Goal: Find specific page/section: Find specific page/section

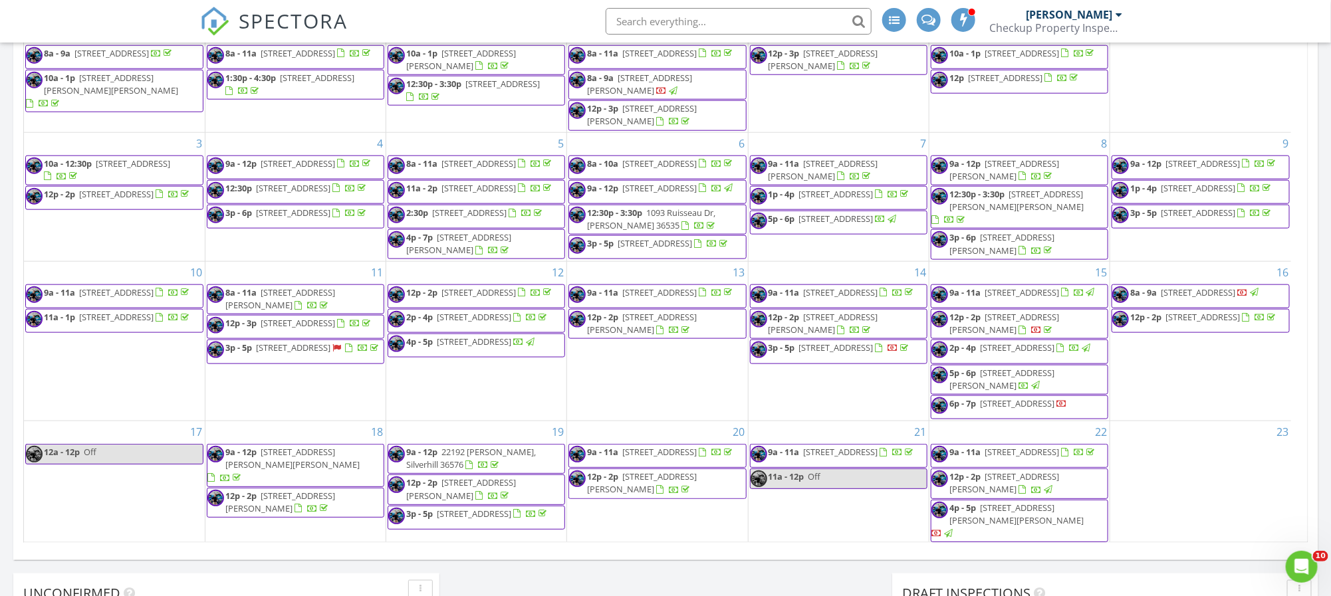
scroll to position [1241, 1363]
click at [670, 28] on input "text" at bounding box center [739, 21] width 266 height 27
paste input "Michael Scott Stowell"
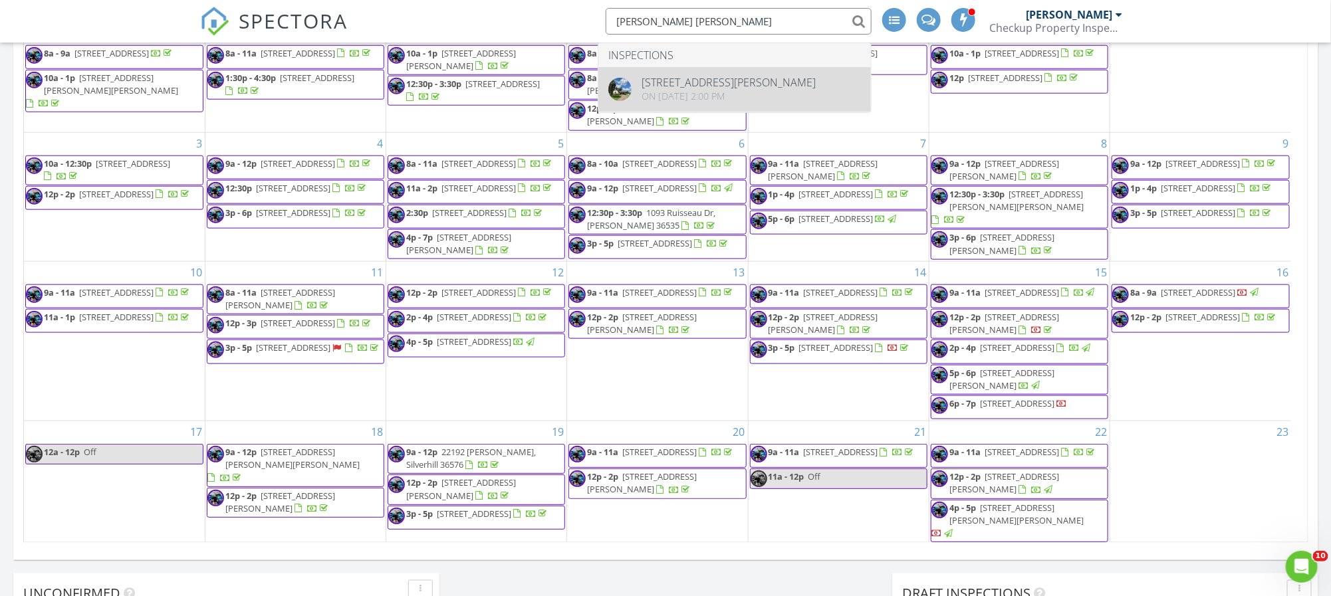
type input "Michael Scott Stowell"
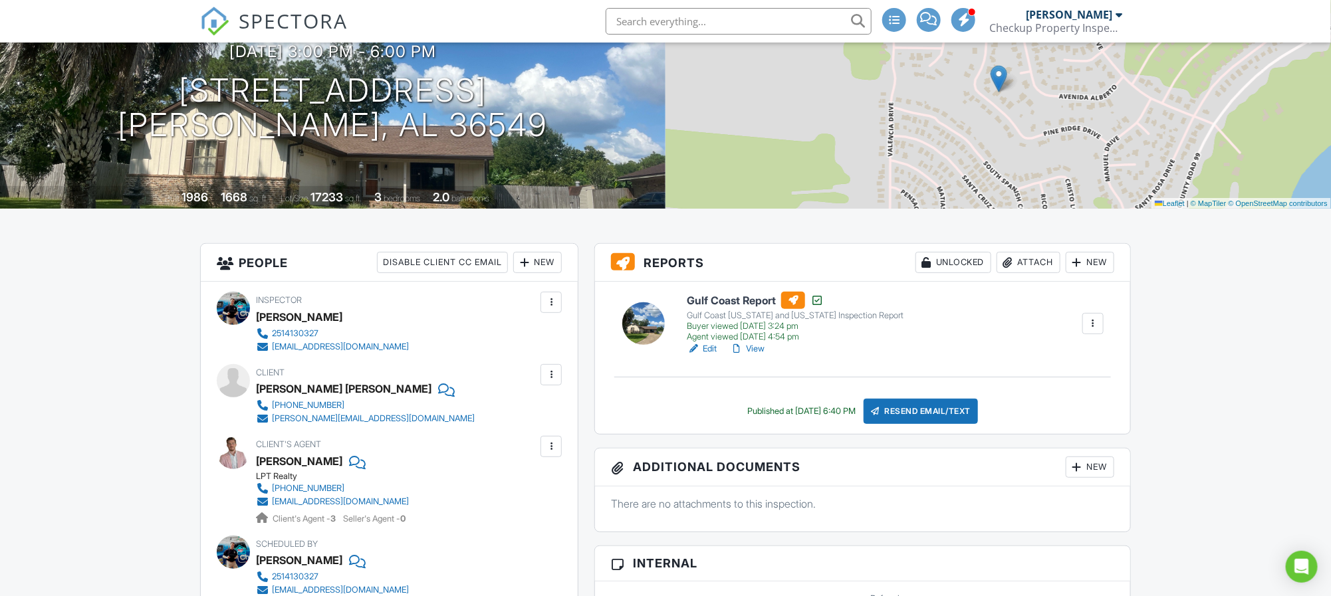
click at [747, 353] on link "View" at bounding box center [747, 348] width 35 height 13
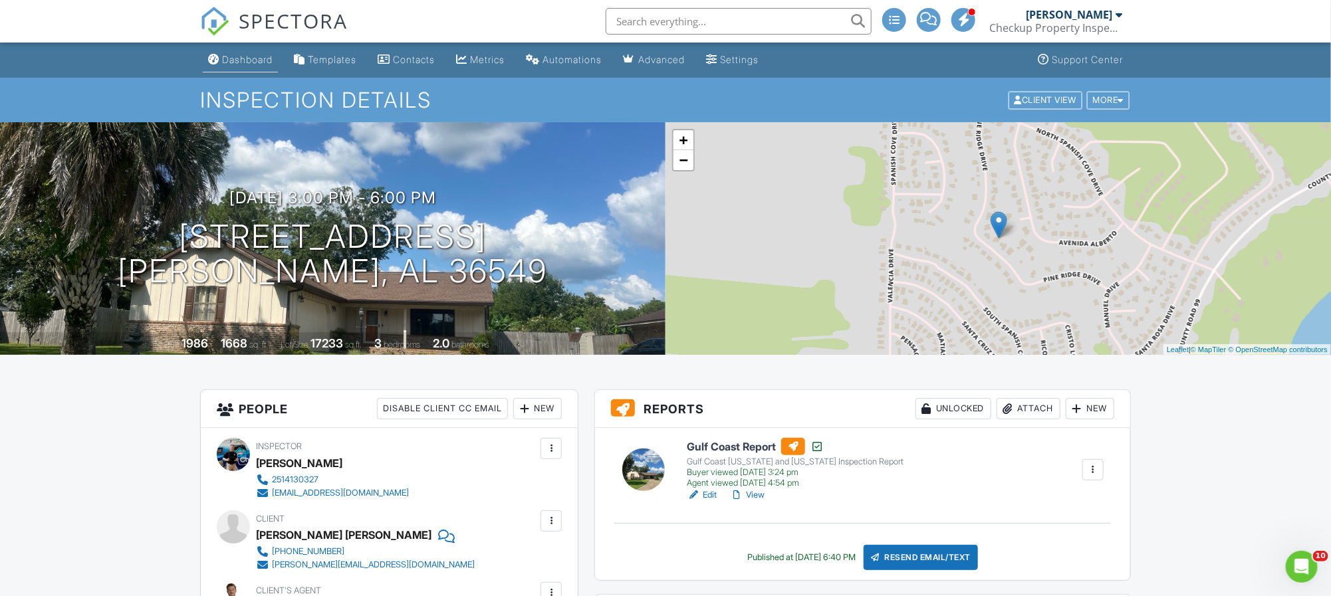
click at [267, 60] on div "Dashboard" at bounding box center [247, 59] width 51 height 11
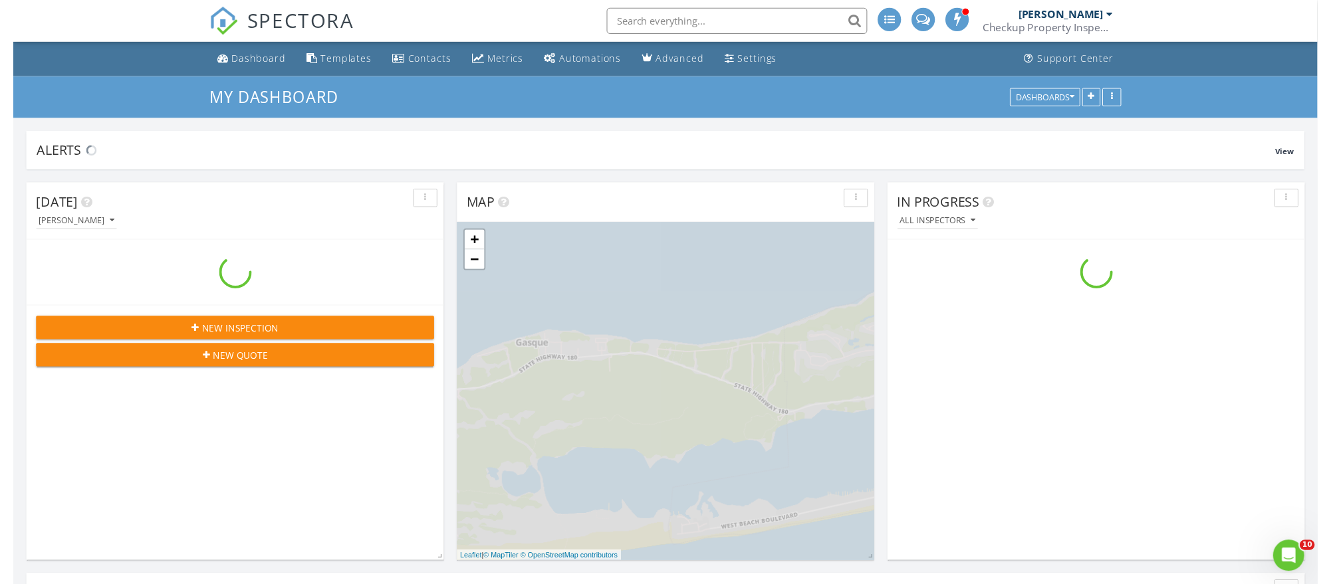
scroll to position [1241, 1363]
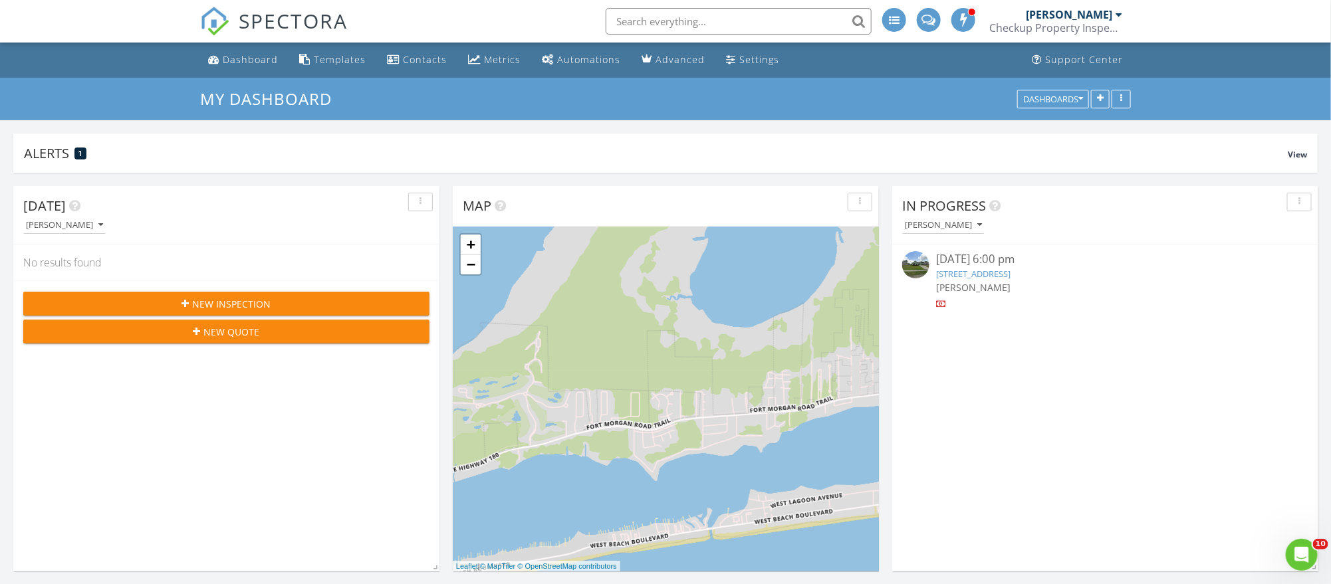
click at [783, 24] on input "text" at bounding box center [739, 21] width 266 height 27
paste input "12561 Waxwing Ave"
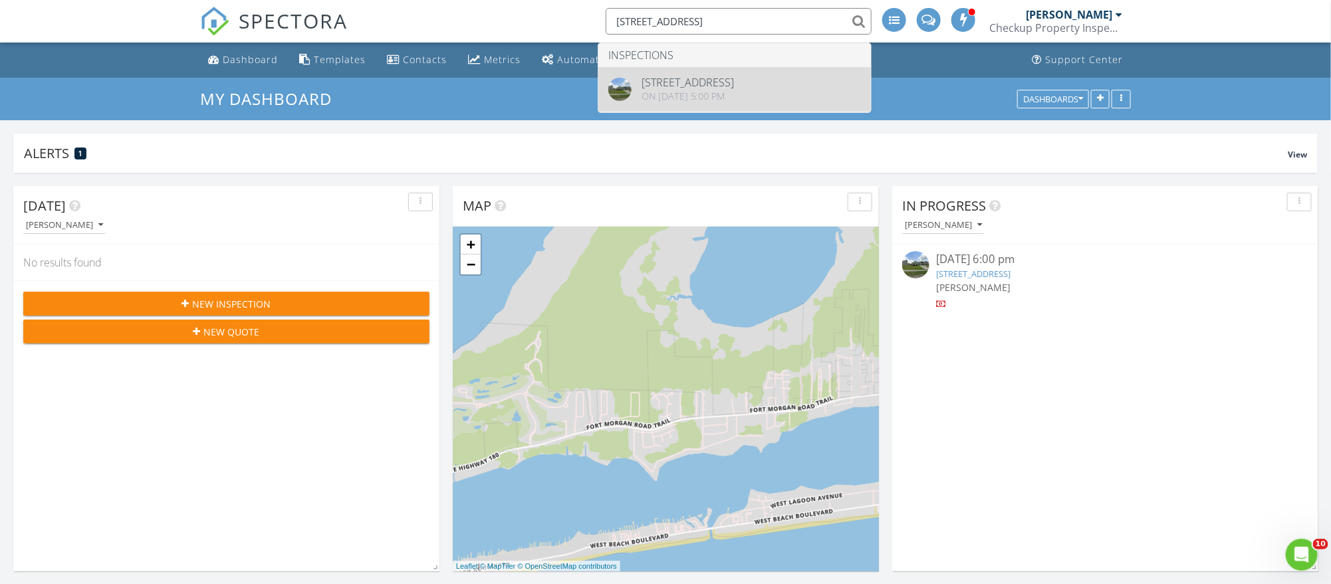
type input "12561 Waxwing Ave"
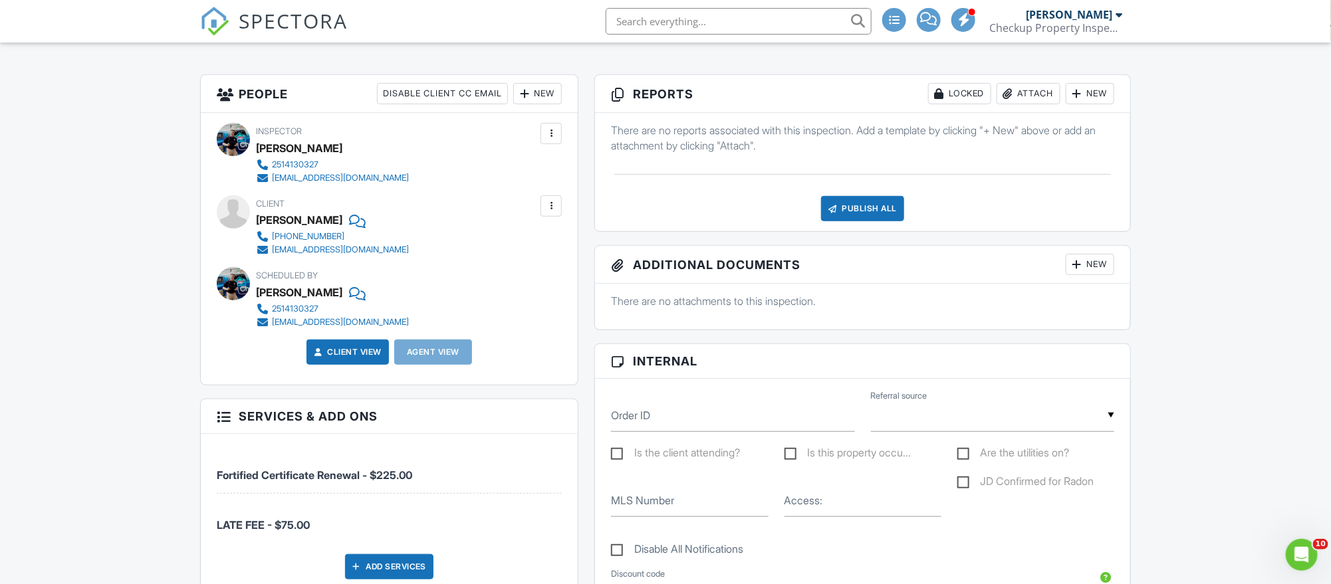
scroll to position [341, 0]
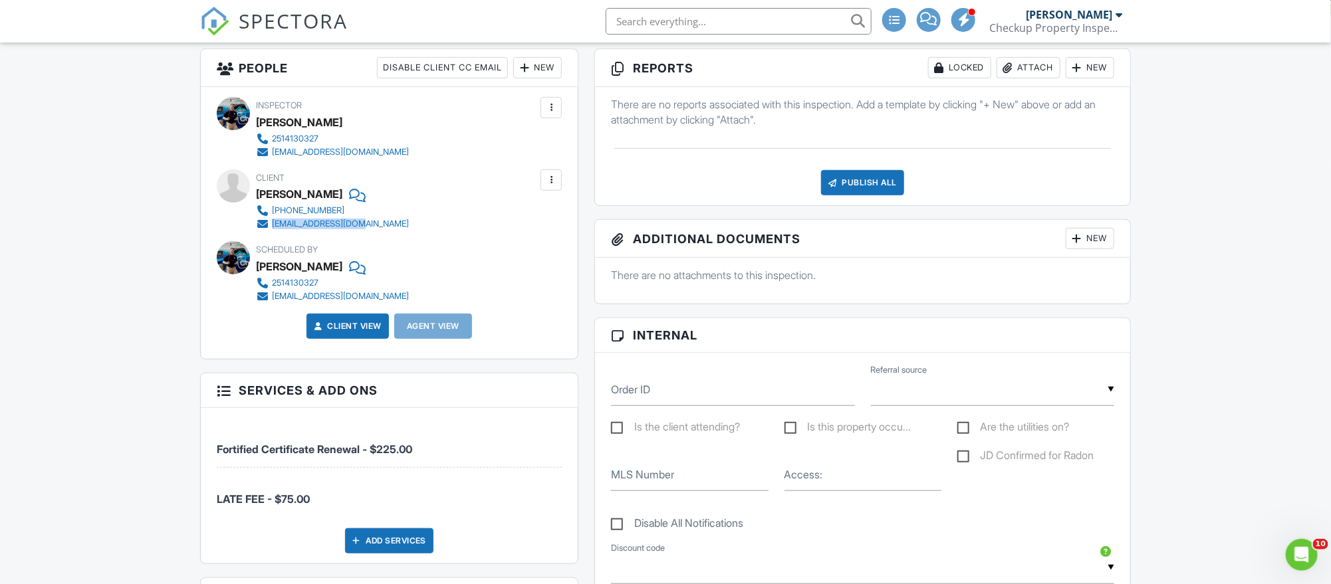
drag, startPoint x: 398, startPoint y: 223, endPoint x: 270, endPoint y: 222, distance: 127.7
click at [270, 222] on div "Client [PERSON_NAME] [PHONE_NUMBER] [EMAIL_ADDRESS][DOMAIN_NAME]" at bounding box center [364, 200] width 217 height 61
copy link "[EMAIL_ADDRESS][DOMAIN_NAME]"
click at [789, 27] on input "text" at bounding box center [739, 21] width 266 height 27
paste input "[STREET_ADDRESS]"
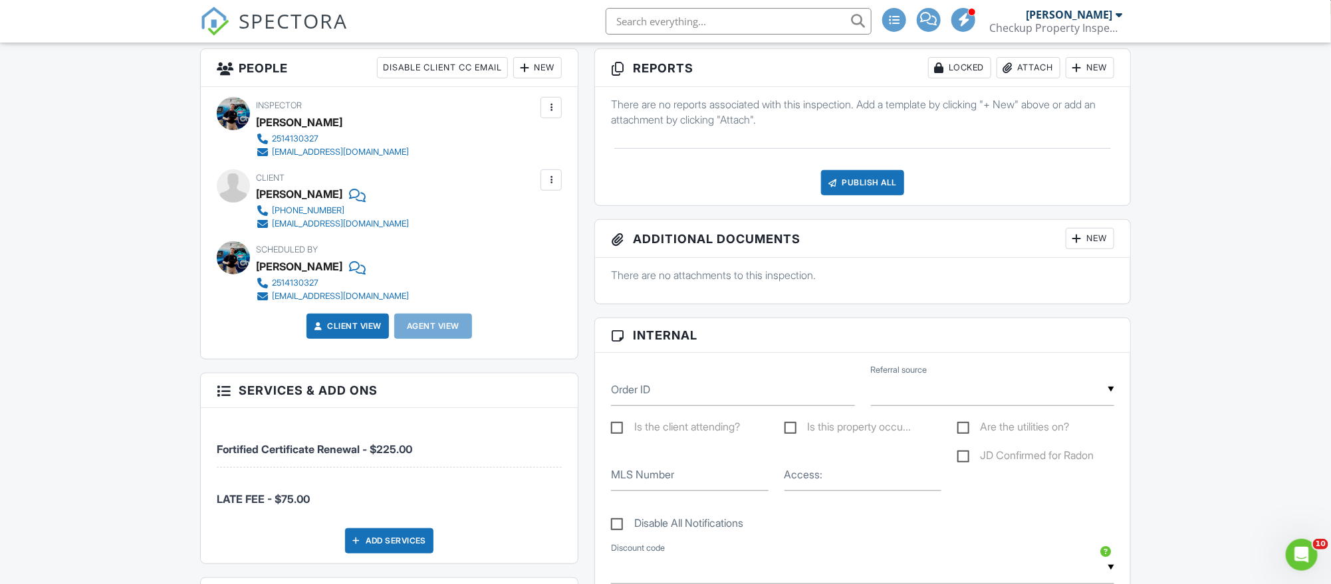
type input "[STREET_ADDRESS]"
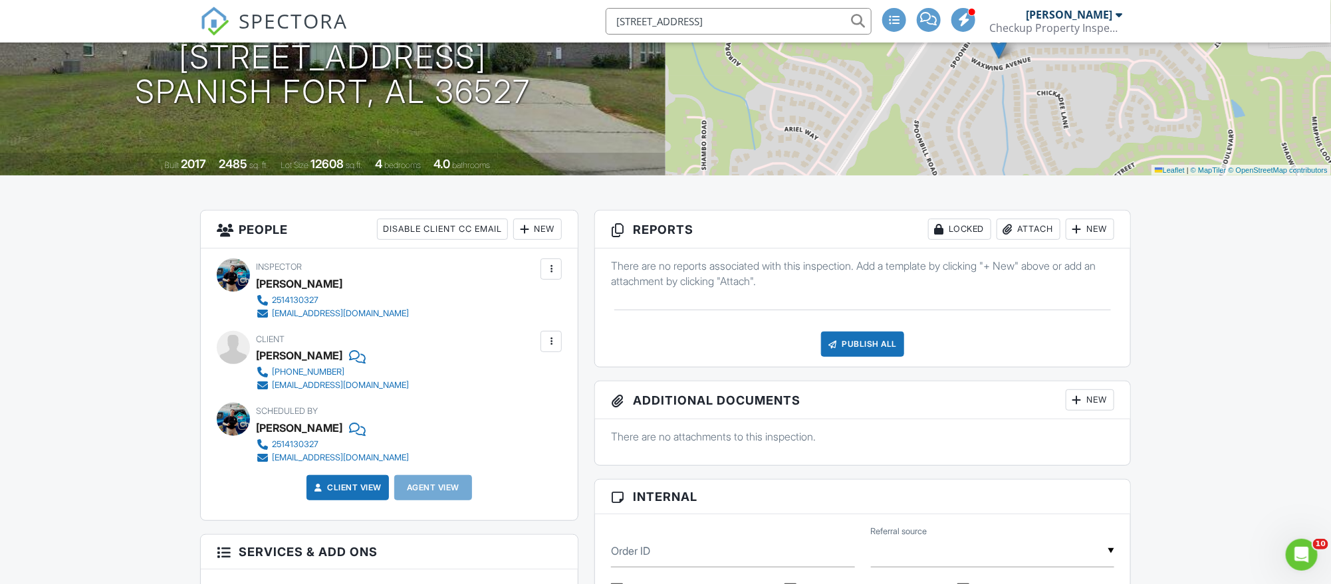
scroll to position [0, 0]
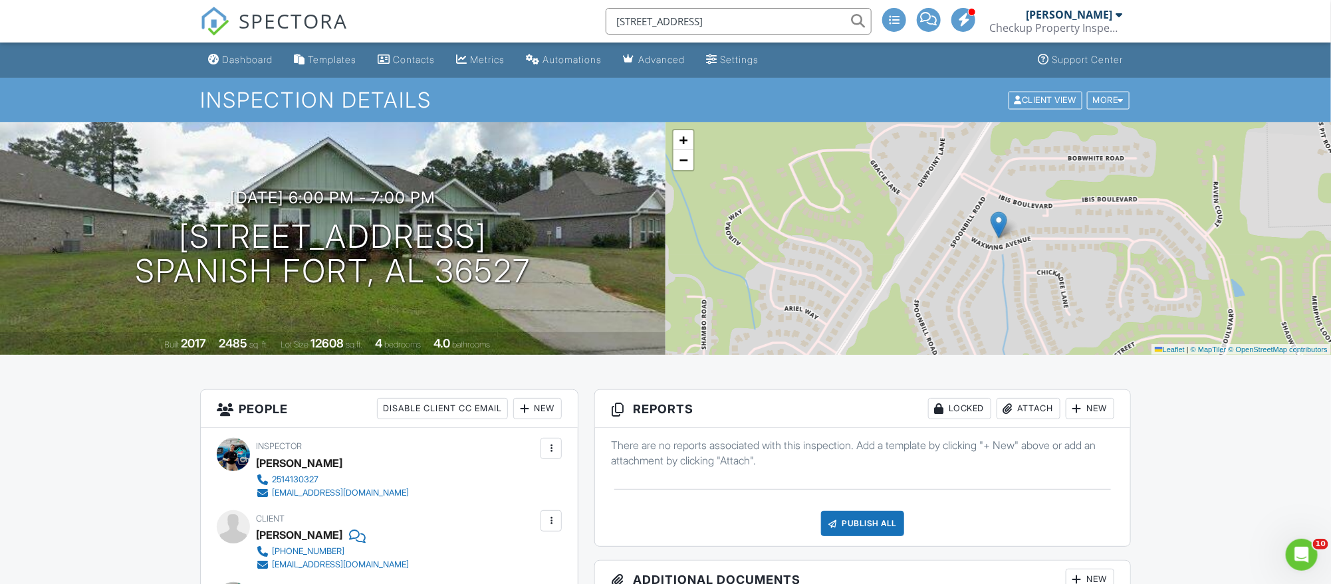
drag, startPoint x: 757, startPoint y: 24, endPoint x: 529, endPoint y: 13, distance: 228.4
click at [529, 13] on div "SPECTORA [STREET_ADDRESS] Jordan Van Voorst Checkup Property Inspections LLC Ro…" at bounding box center [665, 21] width 931 height 43
click at [222, 59] on div "Dashboard" at bounding box center [247, 59] width 51 height 11
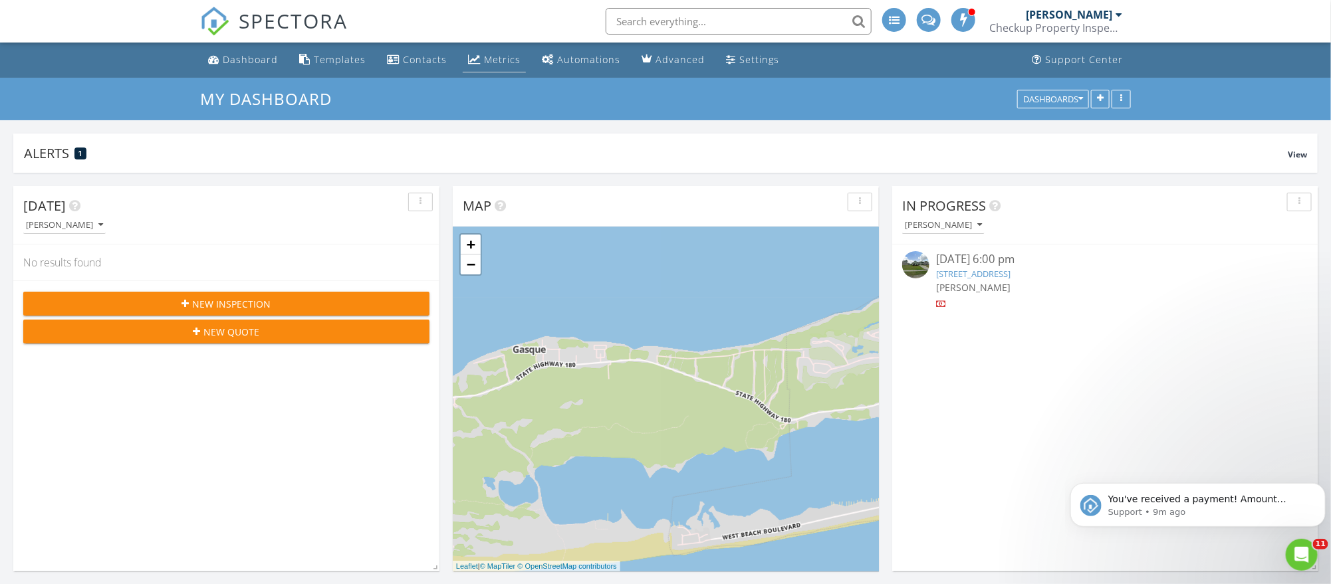
click at [473, 61] on div "Metrics" at bounding box center [474, 59] width 13 height 11
